Goal: Task Accomplishment & Management: Manage account settings

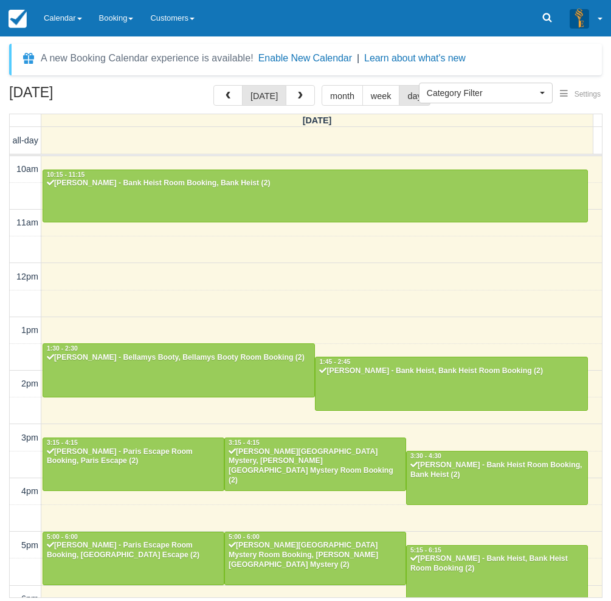
select select
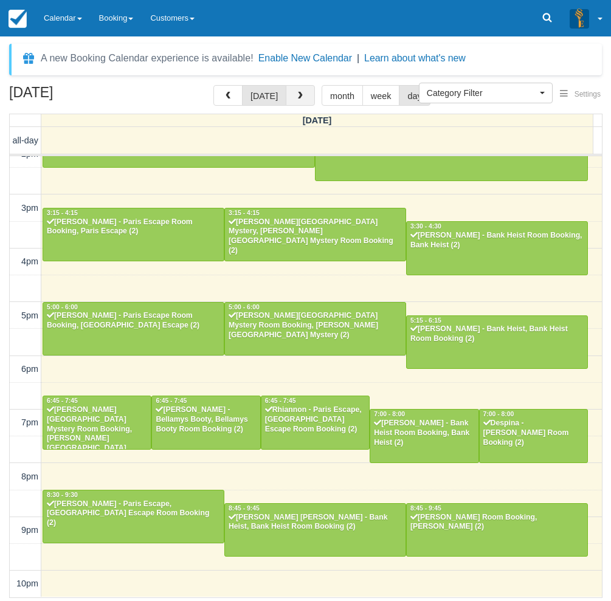
click at [296, 98] on span "button" at bounding box center [300, 96] width 9 height 9
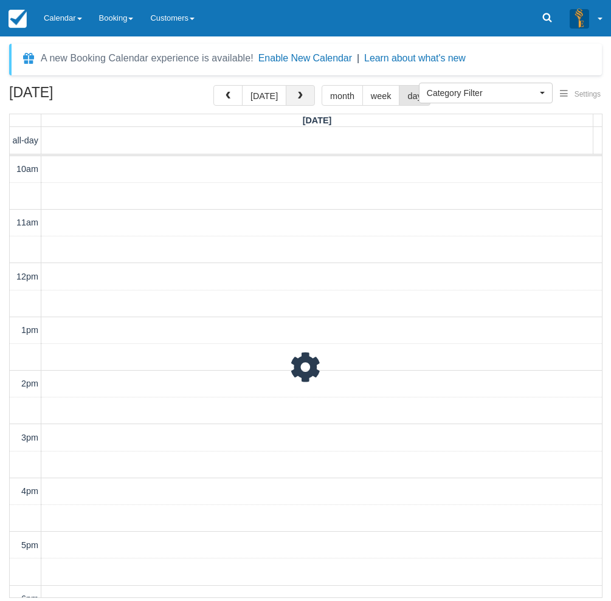
scroll to position [230, 0]
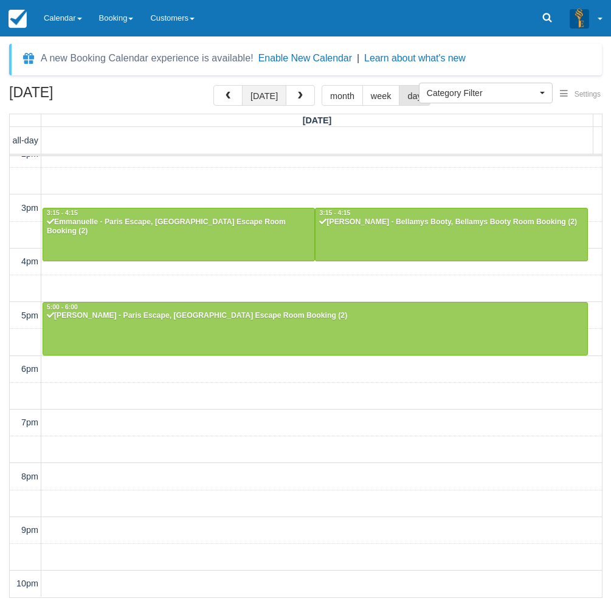
click at [264, 97] on button "today" at bounding box center [264, 95] width 44 height 21
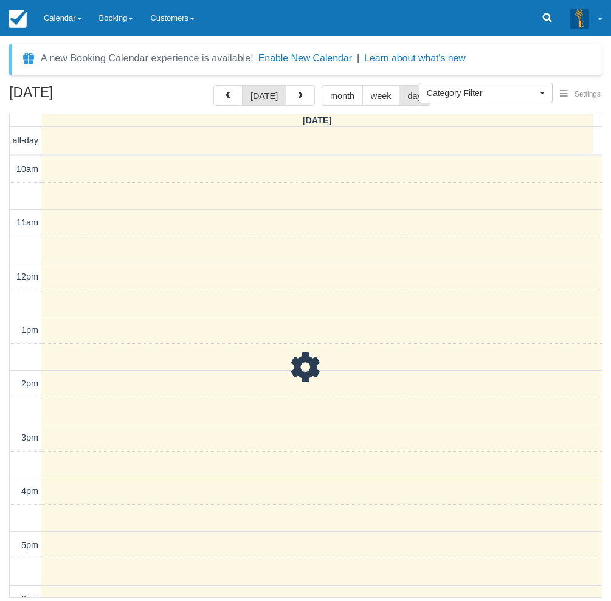
scroll to position [230, 0]
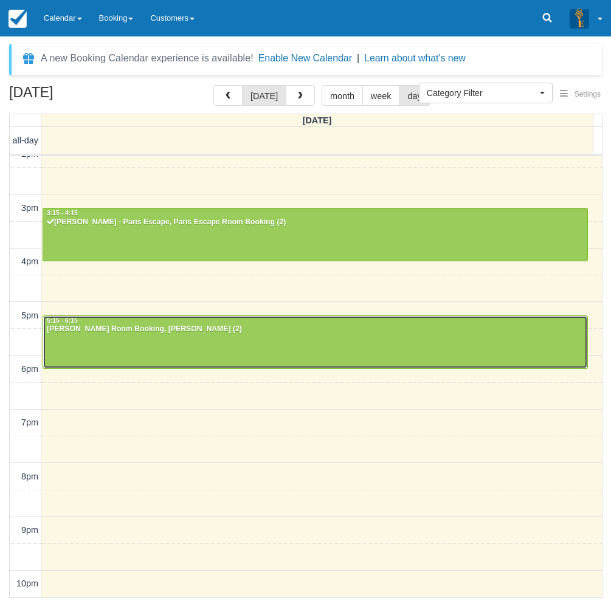
click at [236, 350] on div at bounding box center [315, 342] width 544 height 52
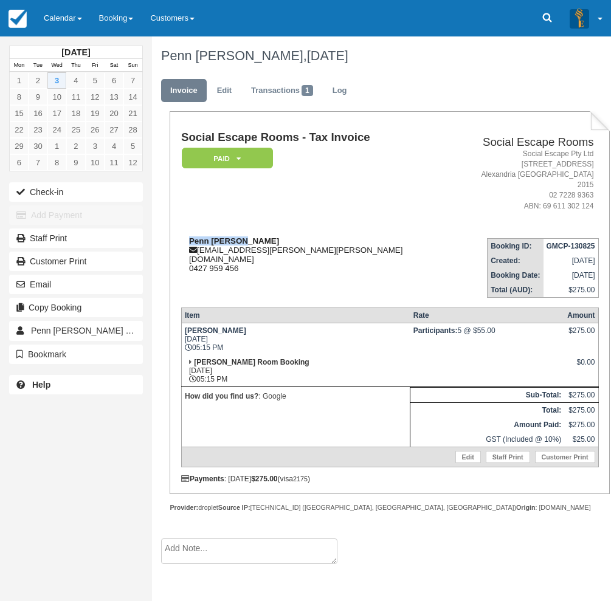
drag, startPoint x: 245, startPoint y: 229, endPoint x: 189, endPoint y: 233, distance: 56.6
click at [189, 236] on div "Penn [PERSON_NAME] [EMAIL_ADDRESS][PERSON_NAME][PERSON_NAME][DOMAIN_NAME] 0427 …" at bounding box center [320, 254] width 279 height 36
copy strong "Penn [PERSON_NAME]"
click at [68, 25] on link "Calendar" at bounding box center [62, 18] width 55 height 36
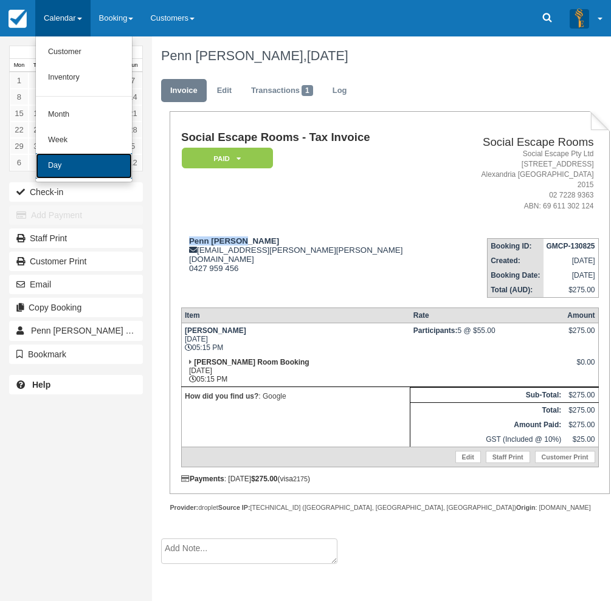
click at [50, 172] on link "Day" at bounding box center [84, 166] width 96 height 26
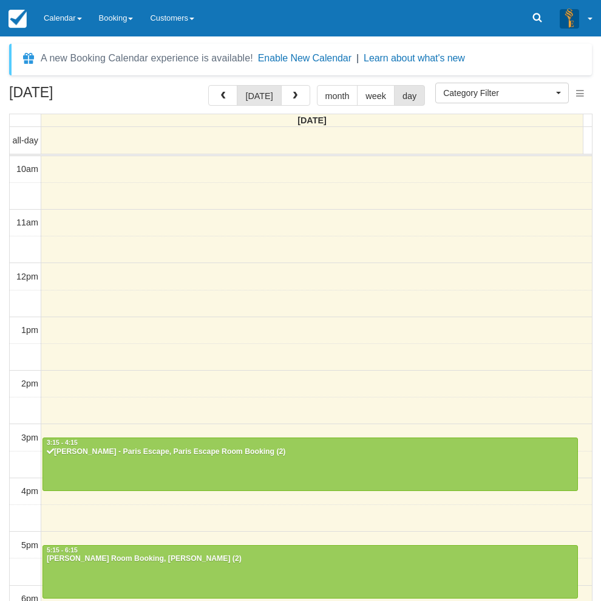
select select
